Goal: Task Accomplishment & Management: Manage account settings

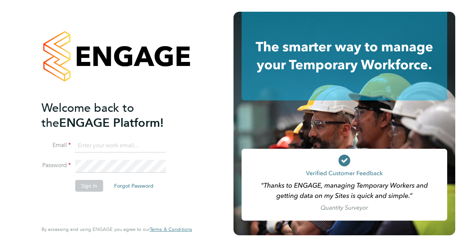
type input "[EMAIL_ADDRESS][DOMAIN_NAME]"
click at [87, 186] on button "Sign In" at bounding box center [89, 186] width 28 height 12
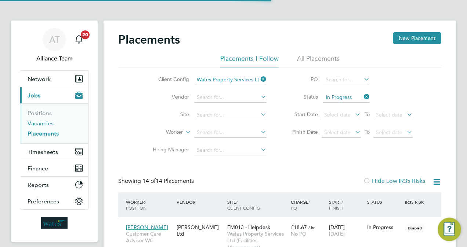
click at [46, 124] on link "Vacancies" at bounding box center [41, 123] width 26 height 7
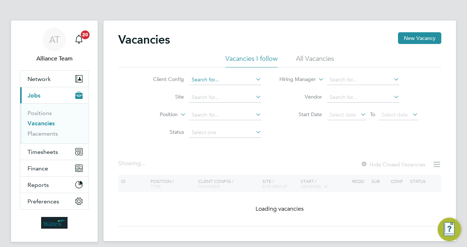
click at [217, 78] on input at bounding box center [225, 80] width 72 height 10
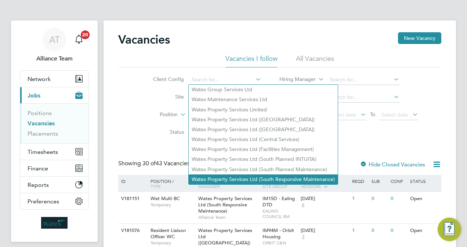
click at [304, 177] on li "Wates Property Services Ltd (South Responsive Maintenance)" at bounding box center [263, 180] width 149 height 10
type input "Wates Property Services Ltd (South Responsive Maintenance)"
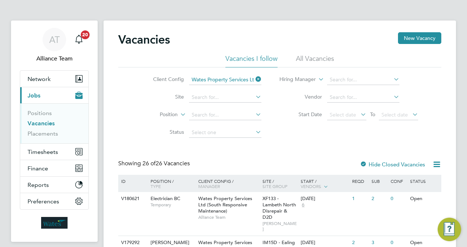
click at [311, 133] on div "Client Config Wates Property Services Ltd (South Responsive Maintenance) Site P…" at bounding box center [279, 105] width 323 height 74
click at [439, 164] on icon at bounding box center [436, 164] width 9 height 9
click at [423, 180] on li "Download Vacancies Report" at bounding box center [403, 182] width 75 height 10
click at [222, 240] on span "Wates Property Services Ltd (South Responsive Maintenance)" at bounding box center [225, 249] width 54 height 19
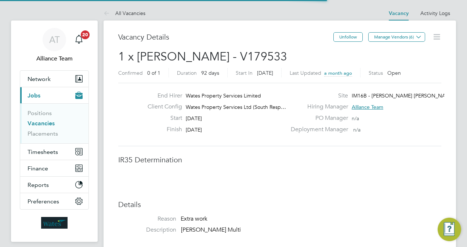
scroll to position [4, 4]
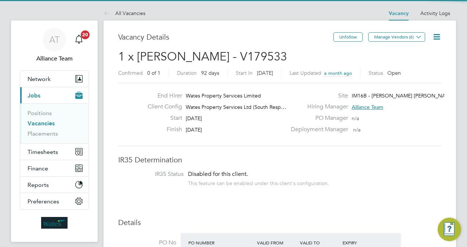
click at [279, 53] on h2 "1 x [PERSON_NAME] - V179533 Confirmed 0 of 1 Duration 92 days Start [DATE][DATE…" at bounding box center [279, 64] width 323 height 31
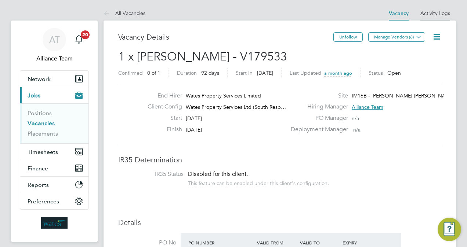
click at [426, 15] on link "Activity Logs" at bounding box center [435, 13] width 30 height 7
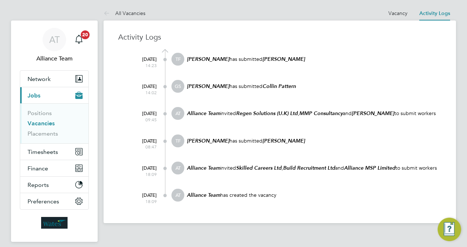
click at [301, 73] on div "[DATE] 14:23 TF [PERSON_NAME] has submitted [PERSON_NAME]" at bounding box center [284, 66] width 314 height 27
click at [393, 14] on link "Vacancy" at bounding box center [398, 13] width 19 height 7
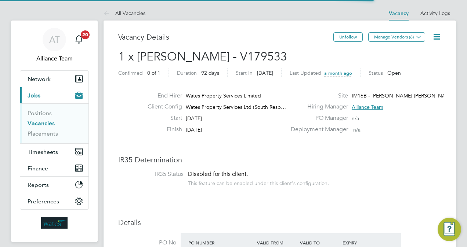
click at [438, 36] on icon at bounding box center [436, 36] width 9 height 9
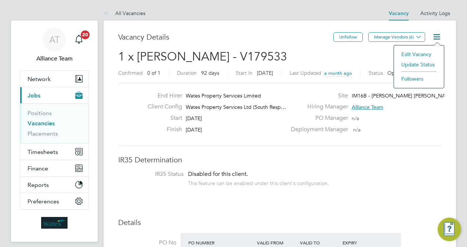
click at [410, 66] on li "Update Status" at bounding box center [419, 64] width 43 height 10
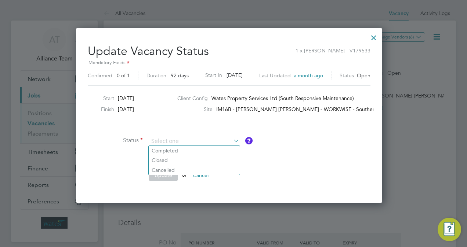
click at [380, 41] on div at bounding box center [373, 35] width 13 height 13
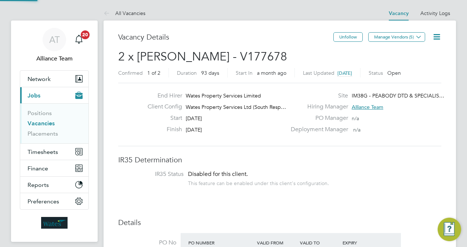
click at [435, 35] on icon at bounding box center [436, 36] width 9 height 9
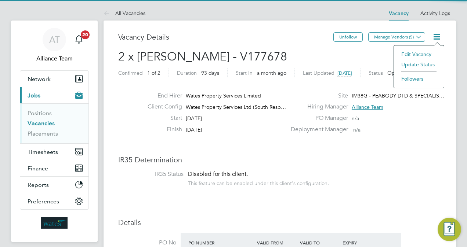
click at [410, 65] on li "Update Status" at bounding box center [419, 64] width 43 height 10
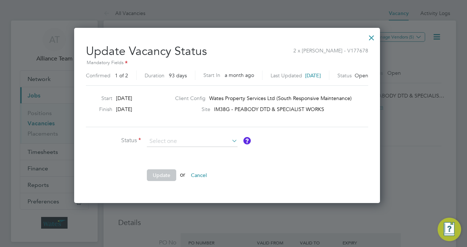
click at [201, 161] on li "Closed" at bounding box center [192, 161] width 91 height 10
type input "Closed"
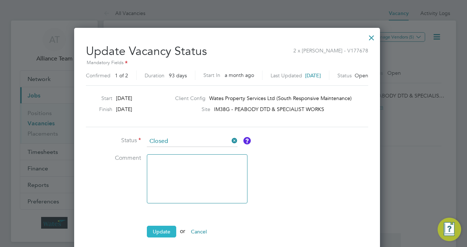
click at [158, 230] on button "Update" at bounding box center [161, 232] width 29 height 12
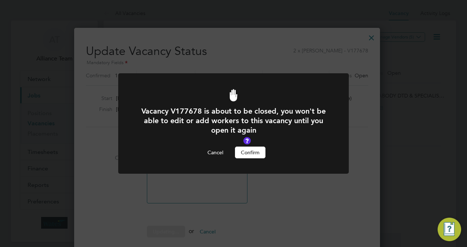
click at [251, 149] on button "Confirm" at bounding box center [250, 153] width 30 height 12
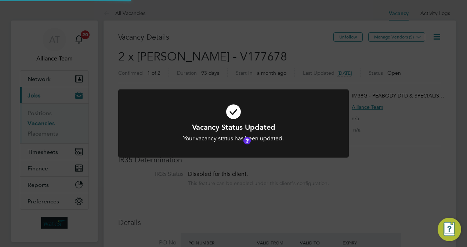
click at [445, 111] on div "Vacancy Status Updated Your vacancy status has been updated. Cancel Okay" at bounding box center [233, 123] width 467 height 247
